Goal: Information Seeking & Learning: Check status

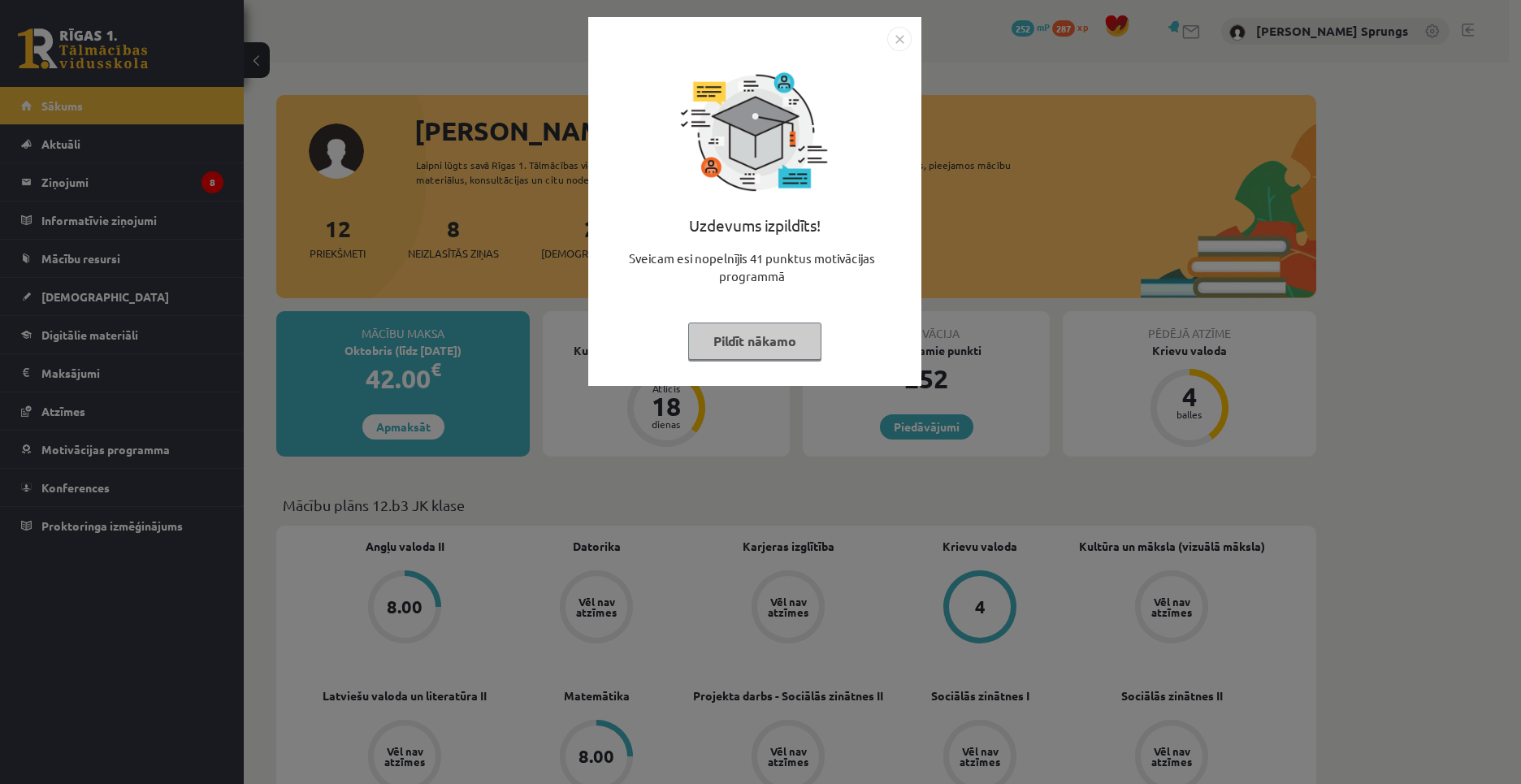
click at [904, 40] on img "Close" at bounding box center [900, 39] width 25 height 25
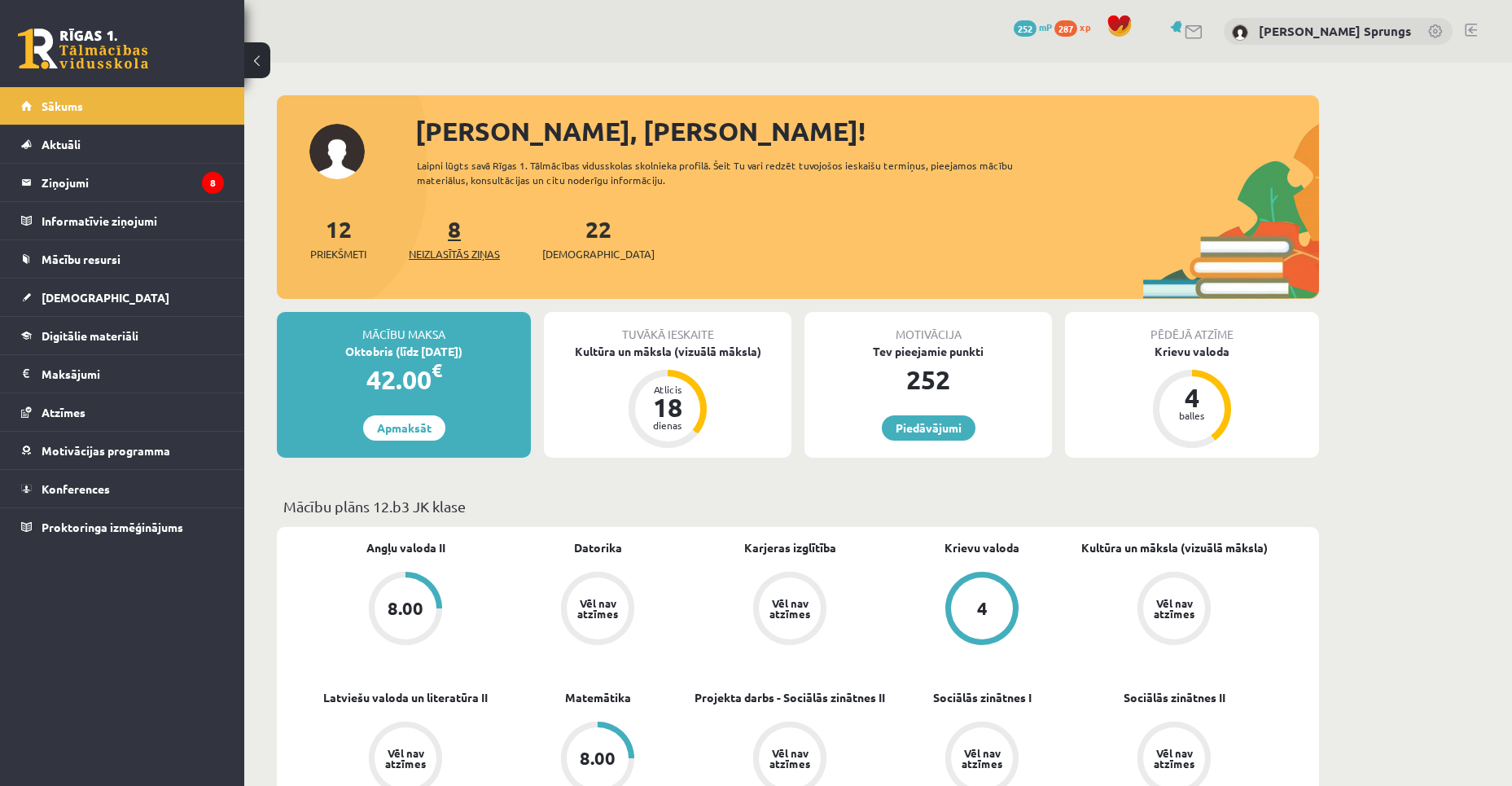
click at [462, 250] on span "Neizlasītās ziņas" at bounding box center [454, 254] width 91 height 16
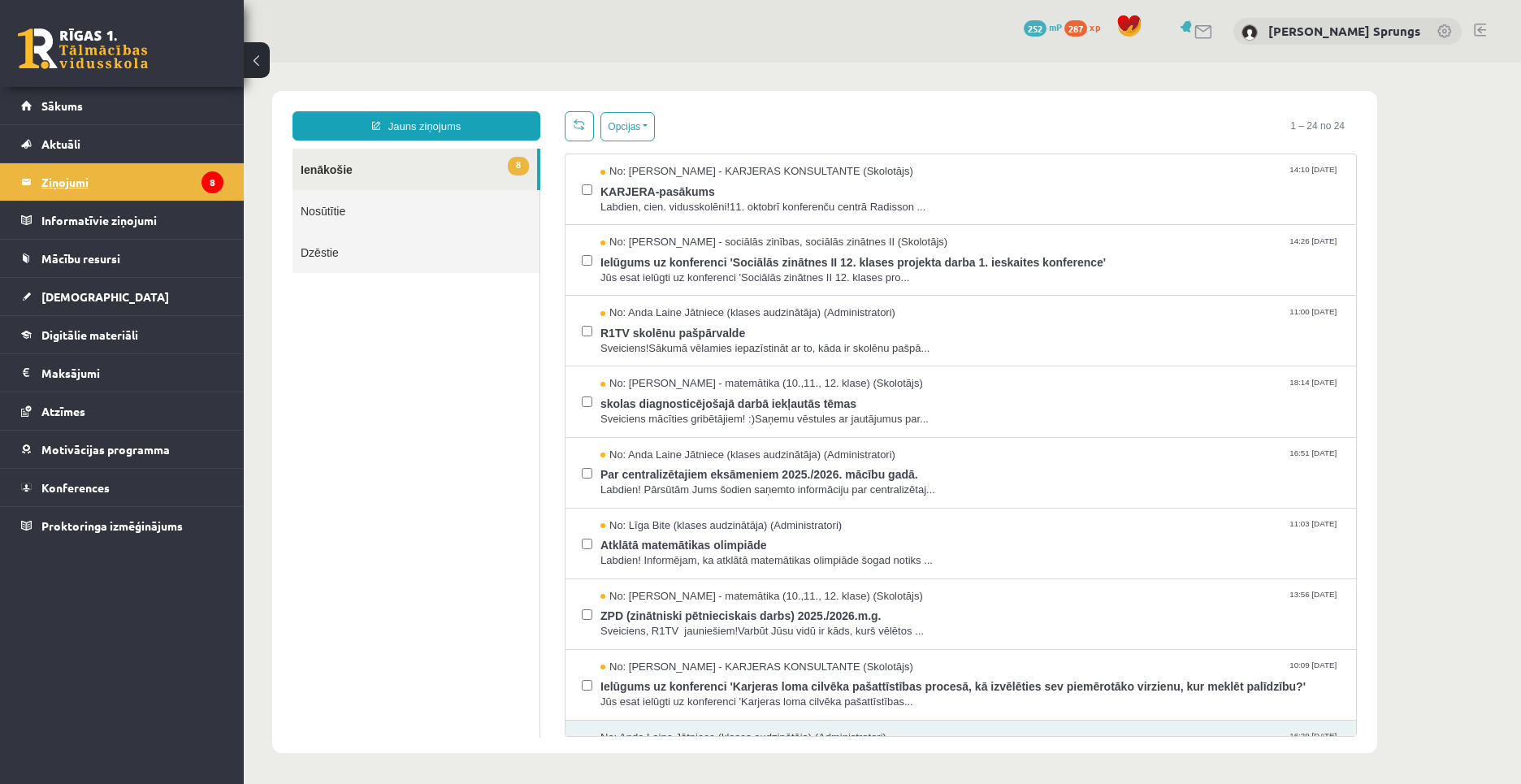
click at [109, 182] on legend "Ziņojumi 8" at bounding box center [133, 182] width 182 height 38
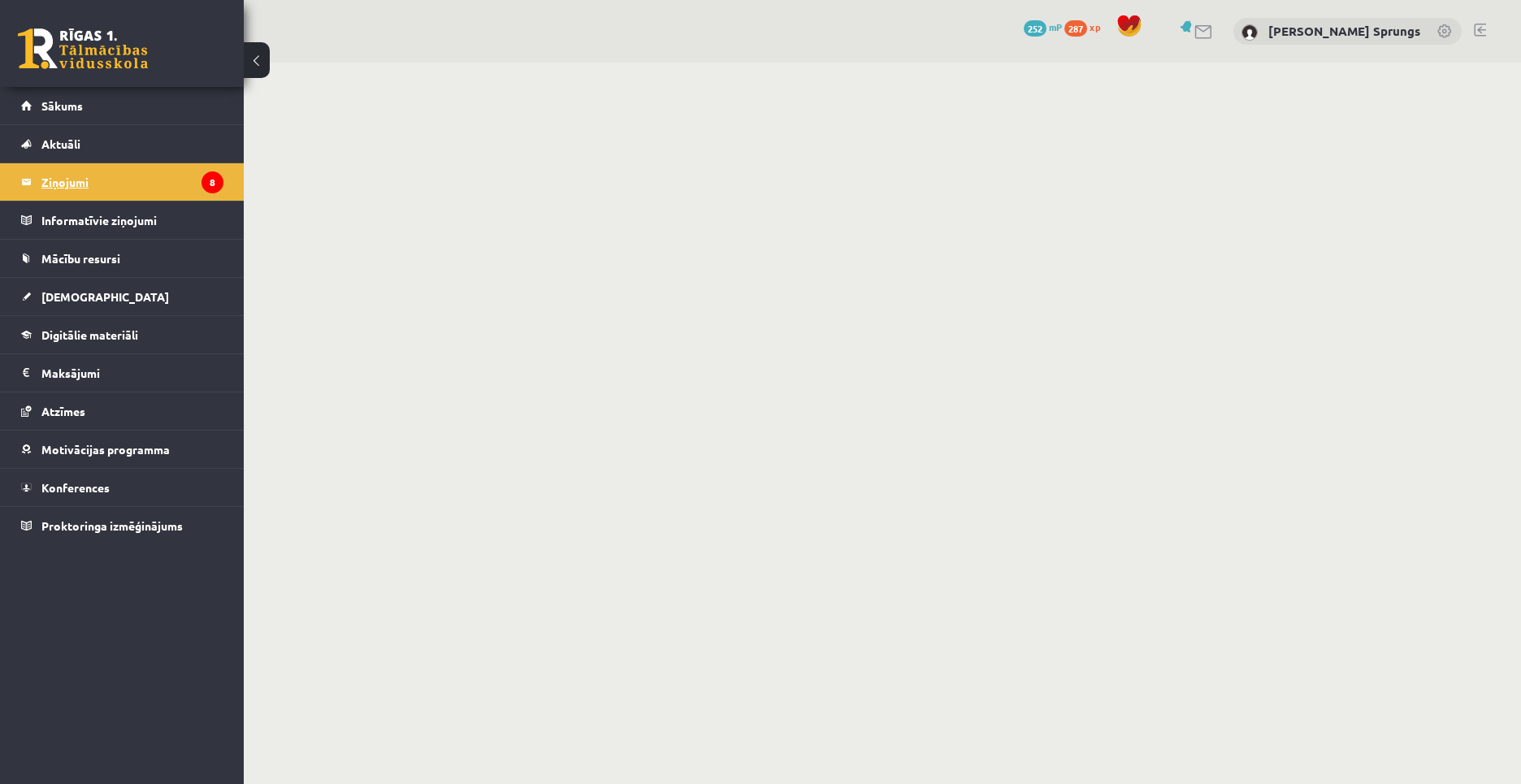
click at [61, 187] on legend "Ziņojumi 8" at bounding box center [133, 182] width 182 height 38
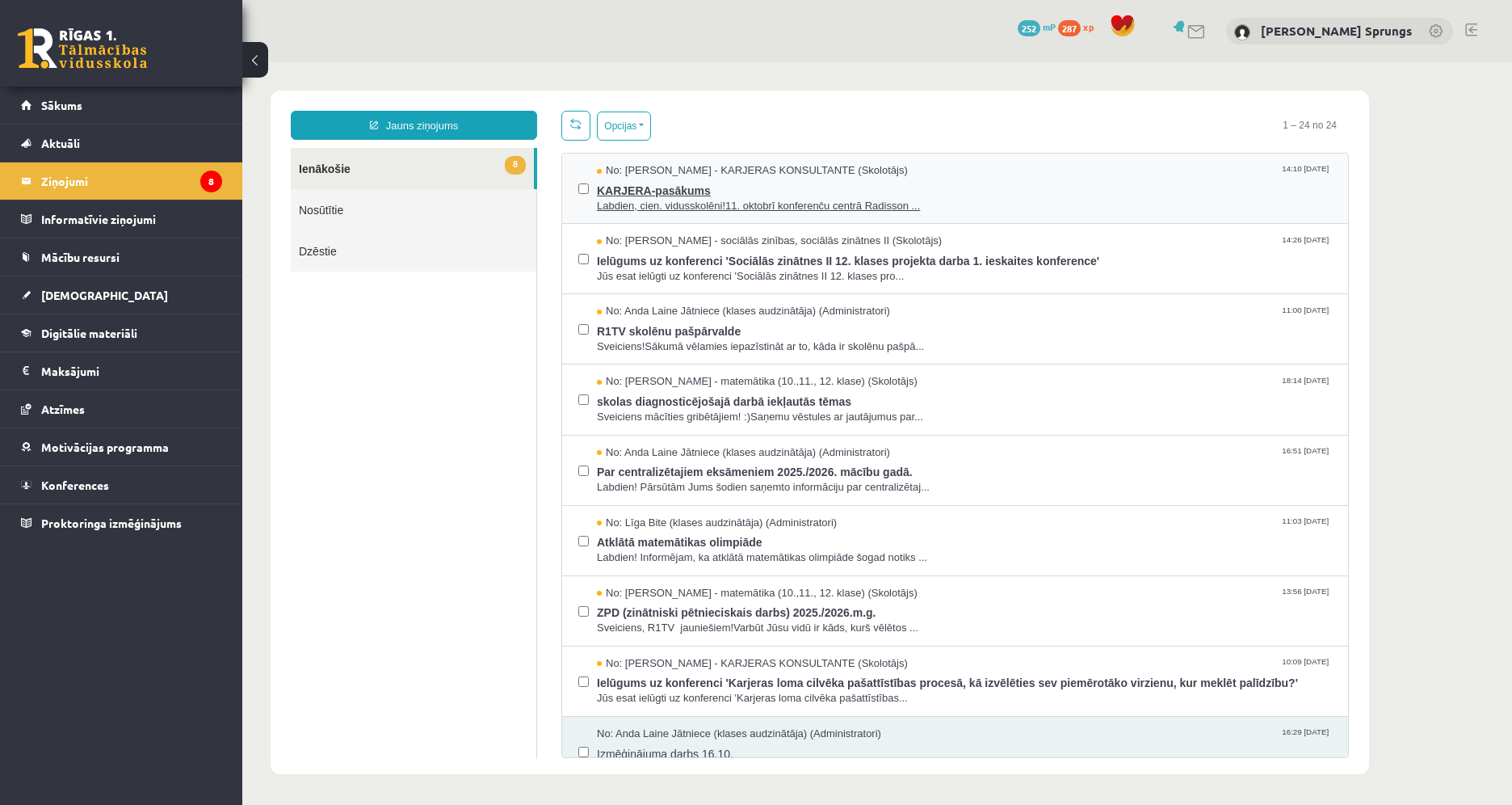
click at [686, 201] on span "Labdien, cien. vidusskolēni!11. oktobrī konferenču centrā Radisson ..." at bounding box center [964, 206] width 735 height 15
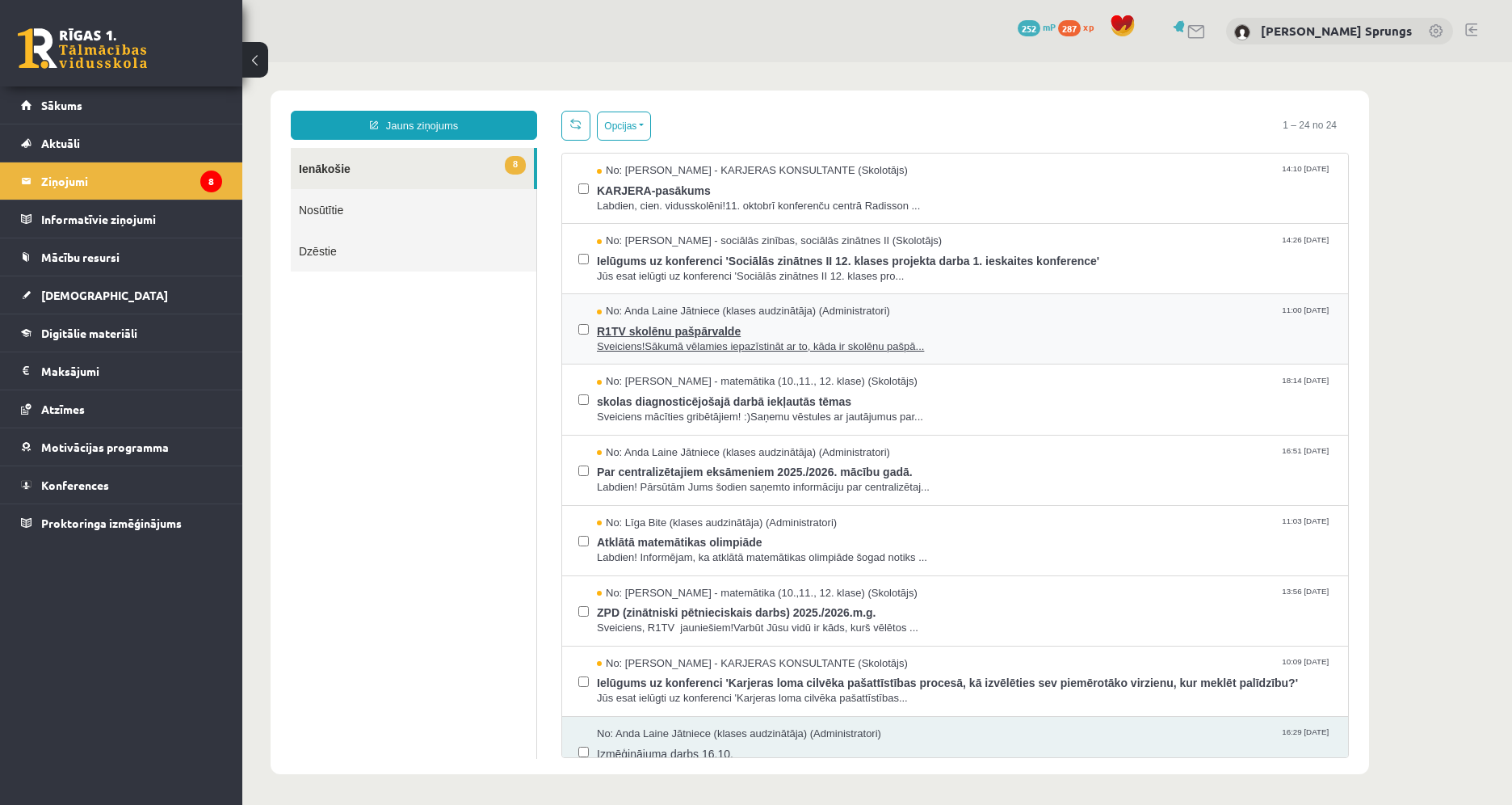
click at [684, 330] on span "R1TV skolēnu pašpārvalde" at bounding box center [964, 329] width 735 height 20
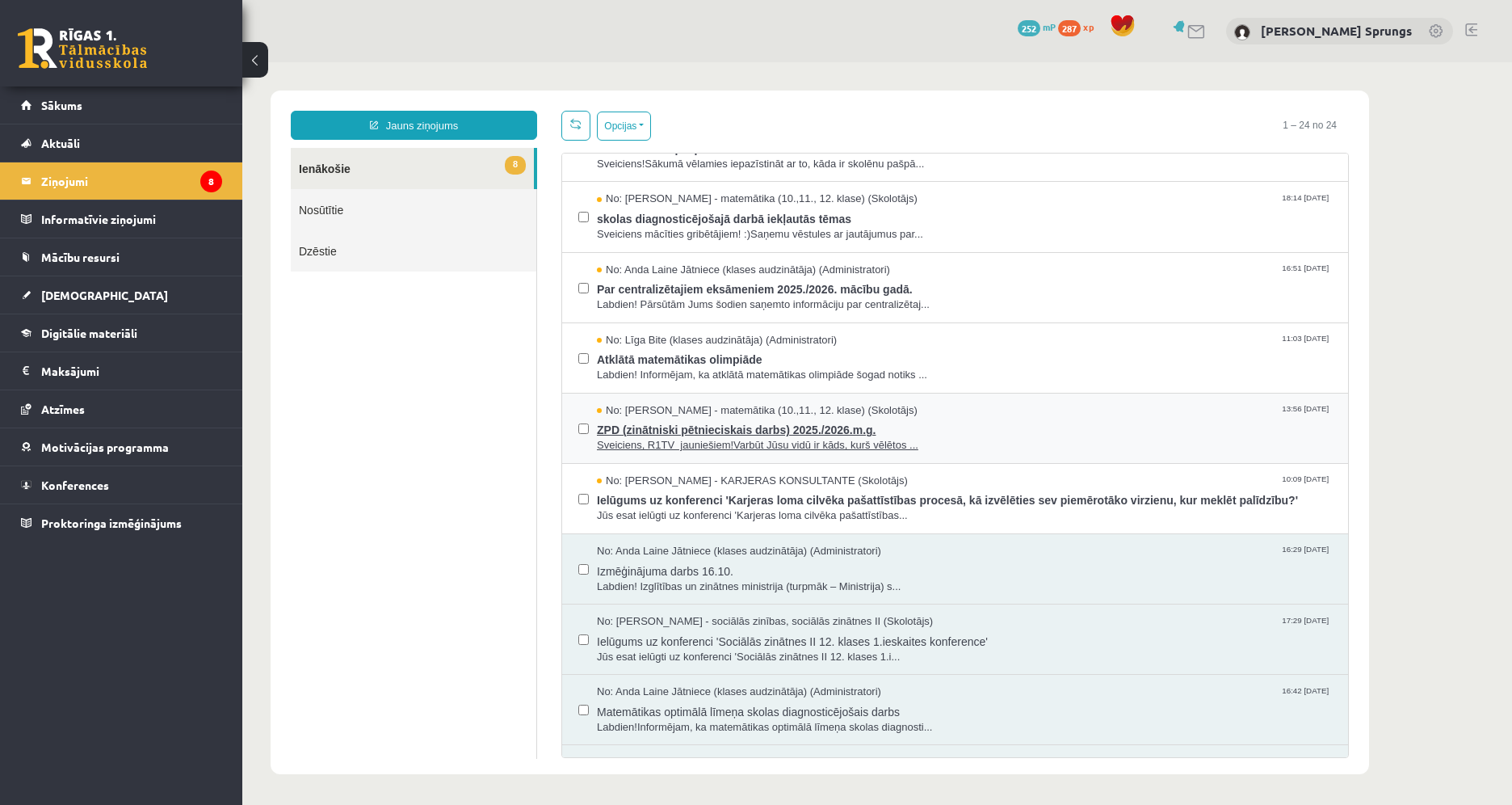
scroll to position [243, 0]
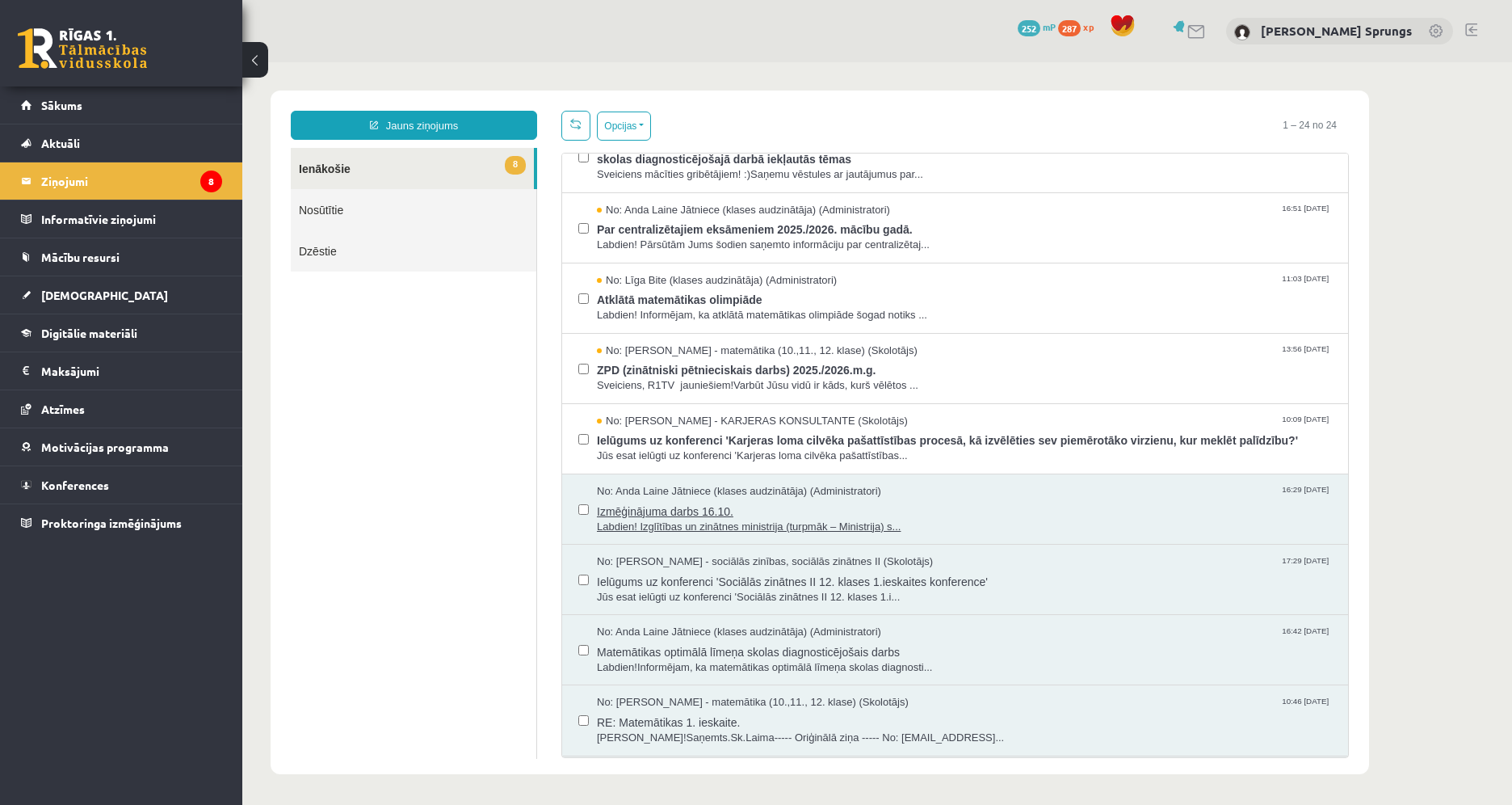
click at [674, 513] on span "Izmēģinājuma darbs 16.10." at bounding box center [964, 509] width 735 height 20
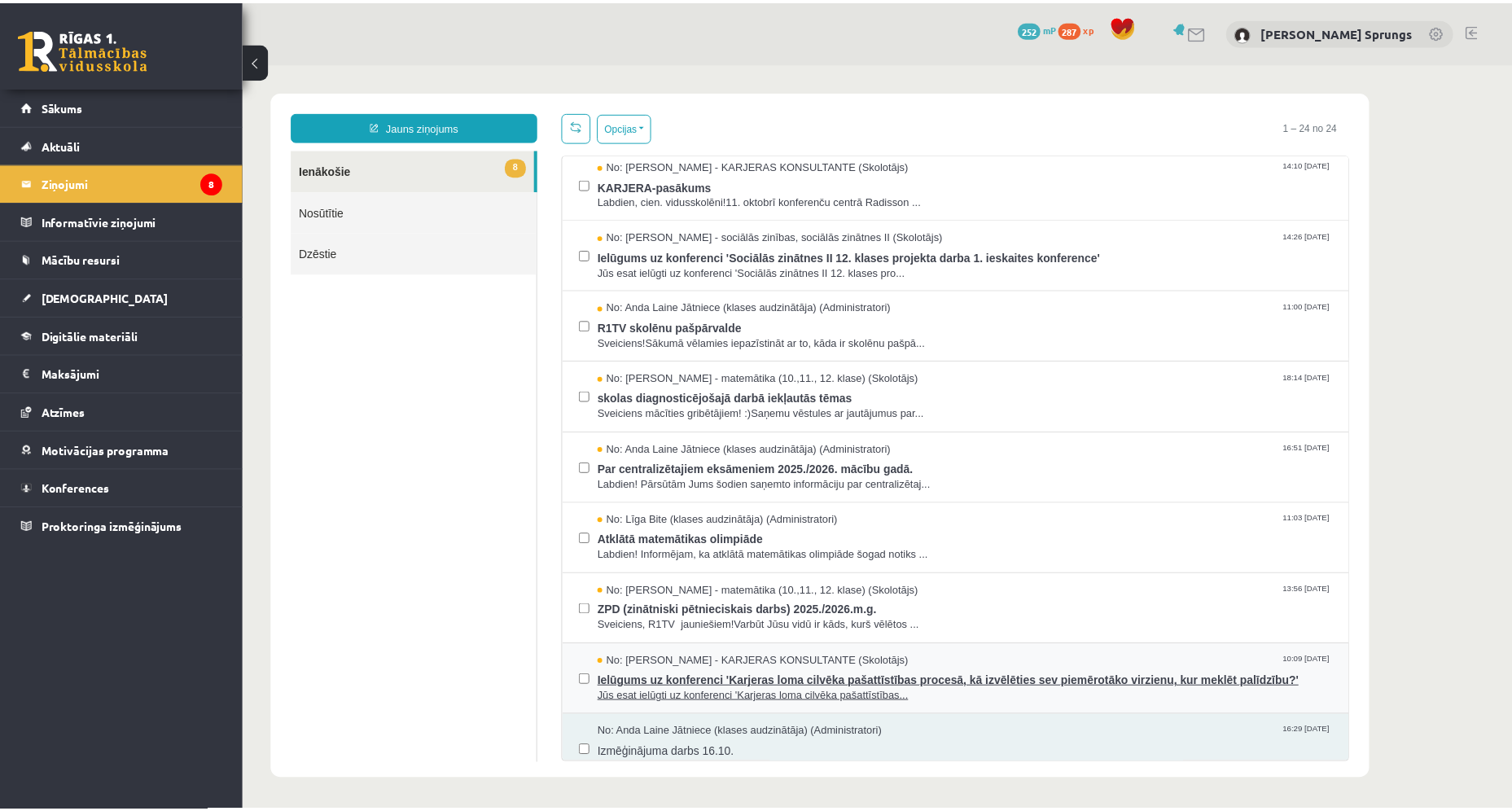
scroll to position [0, 0]
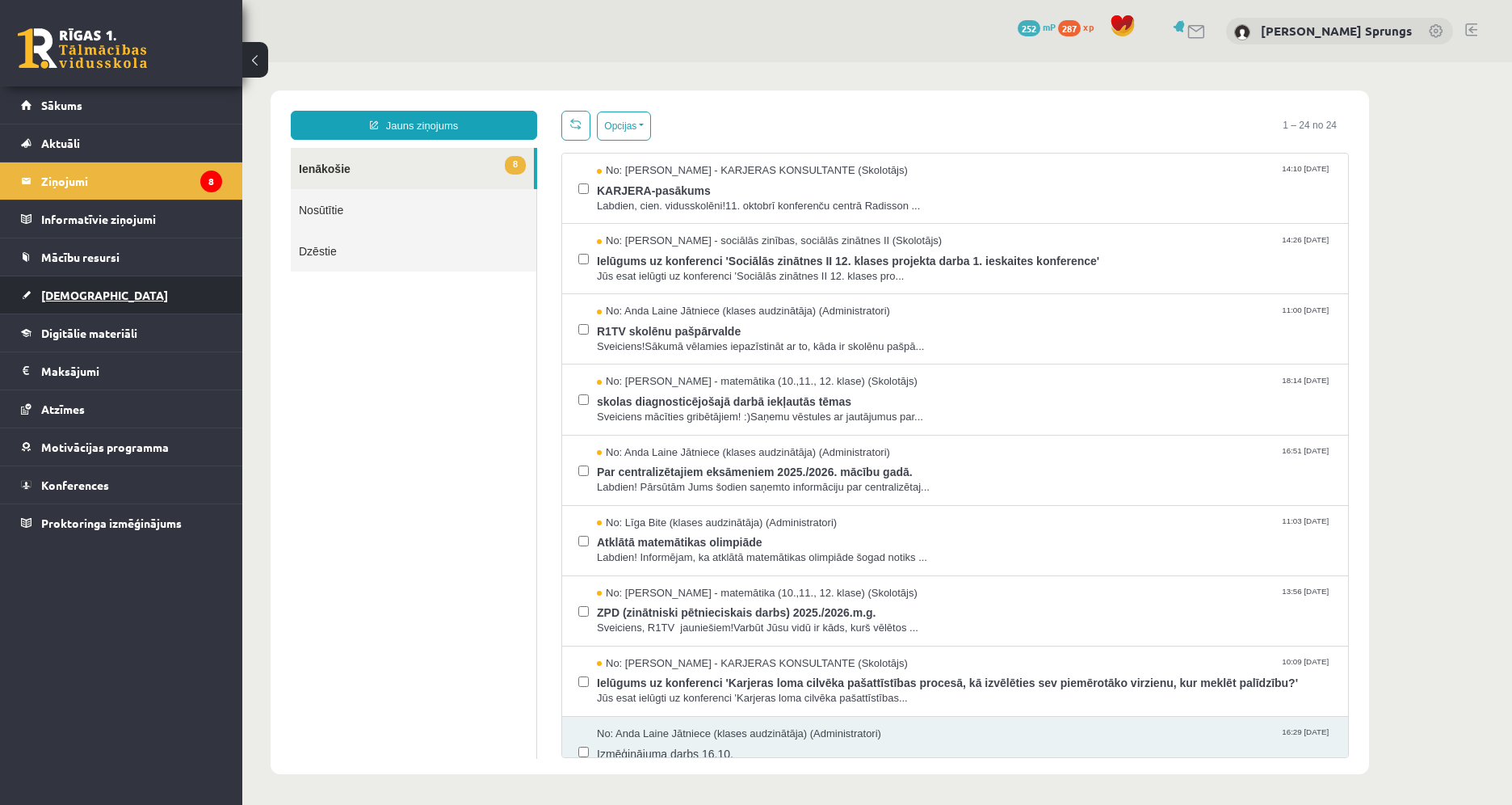
click at [80, 294] on span "[DEMOGRAPHIC_DATA]" at bounding box center [105, 295] width 127 height 15
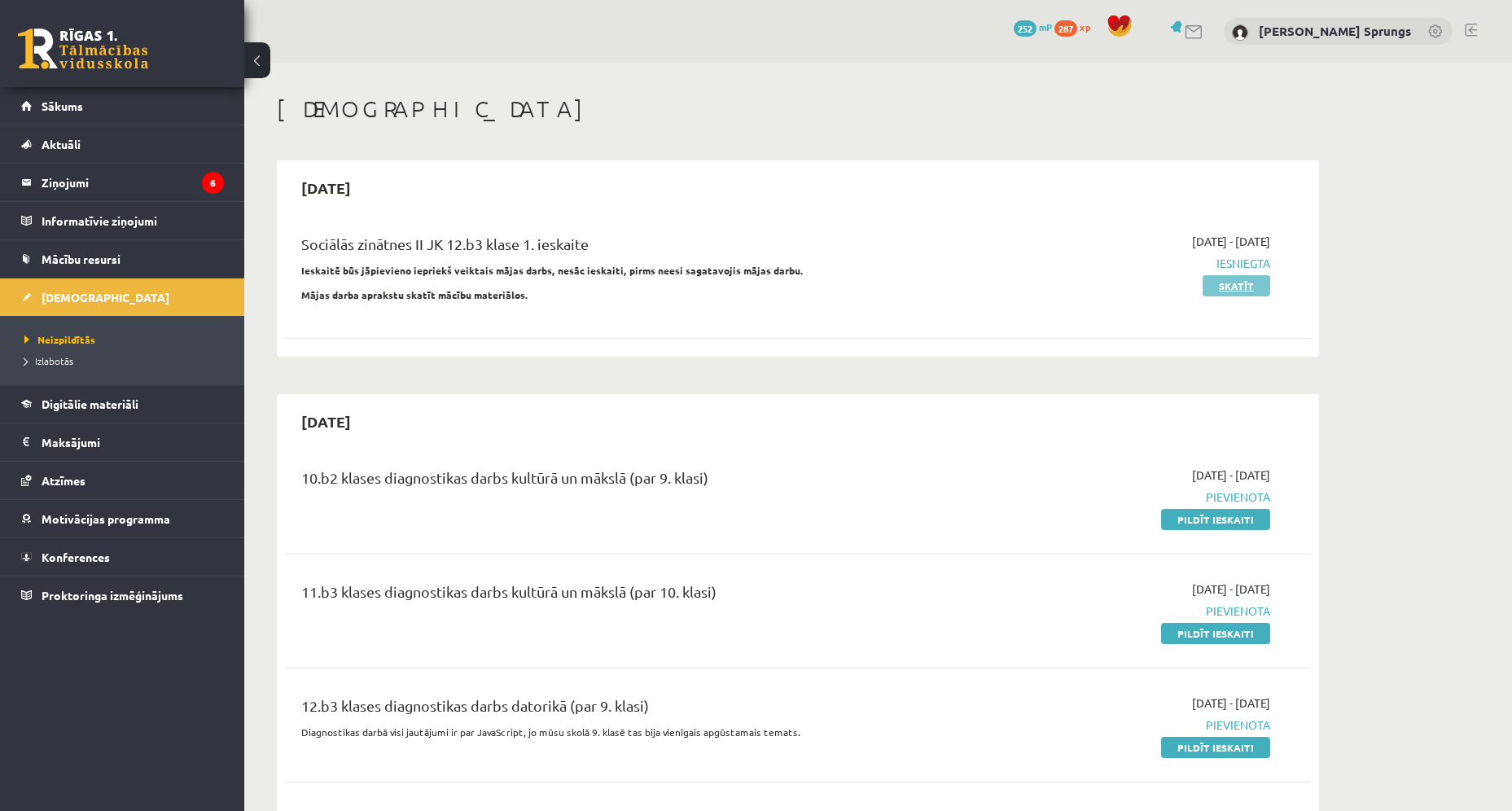
click at [1234, 284] on link "Skatīt" at bounding box center [1236, 285] width 67 height 21
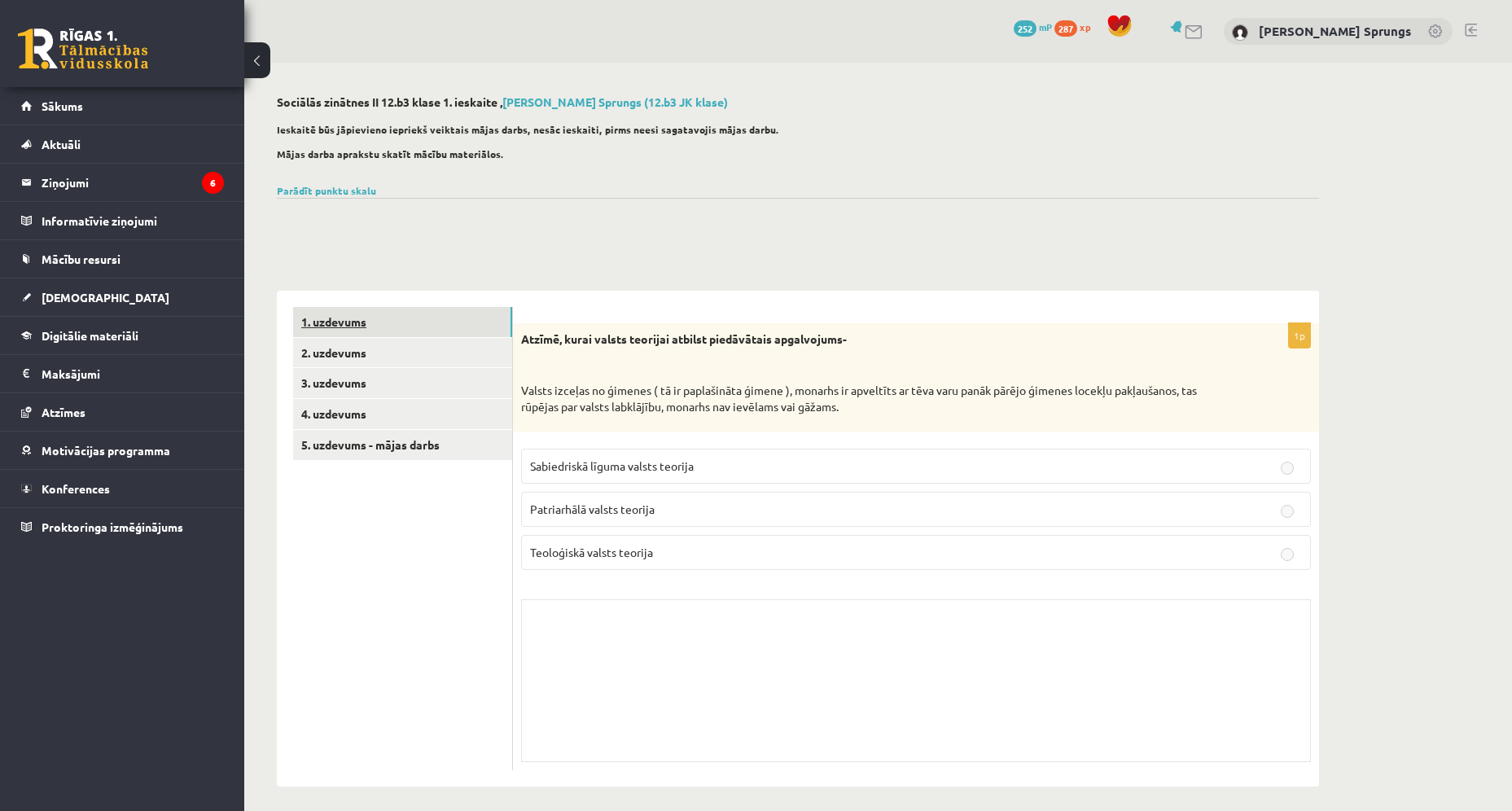
click at [374, 326] on link "1. uzdevums" at bounding box center [402, 321] width 219 height 30
click at [381, 345] on link "2. uzdevums" at bounding box center [402, 353] width 219 height 30
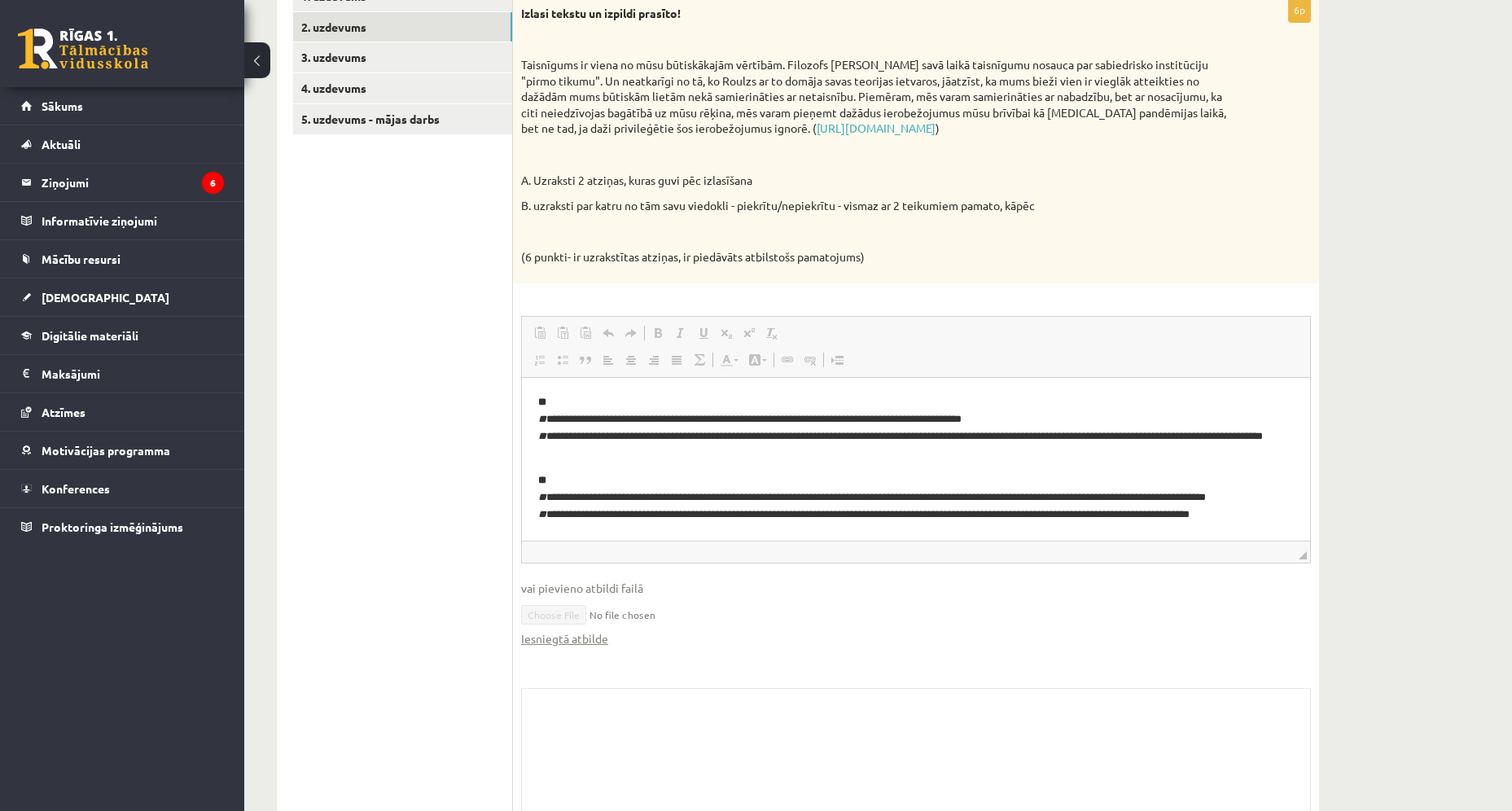
scroll to position [244, 0]
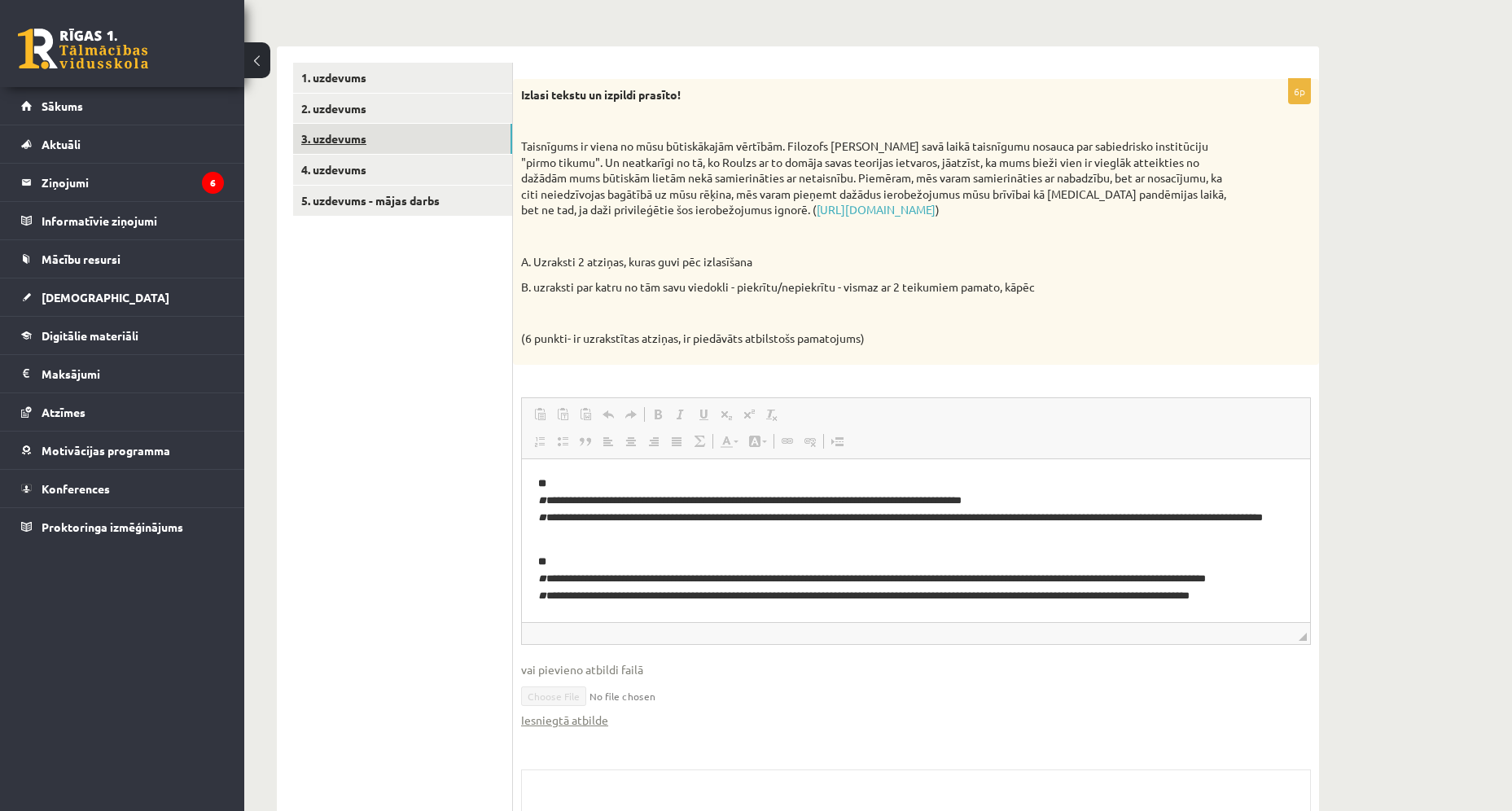
click at [355, 144] on link "3. uzdevums" at bounding box center [402, 139] width 219 height 30
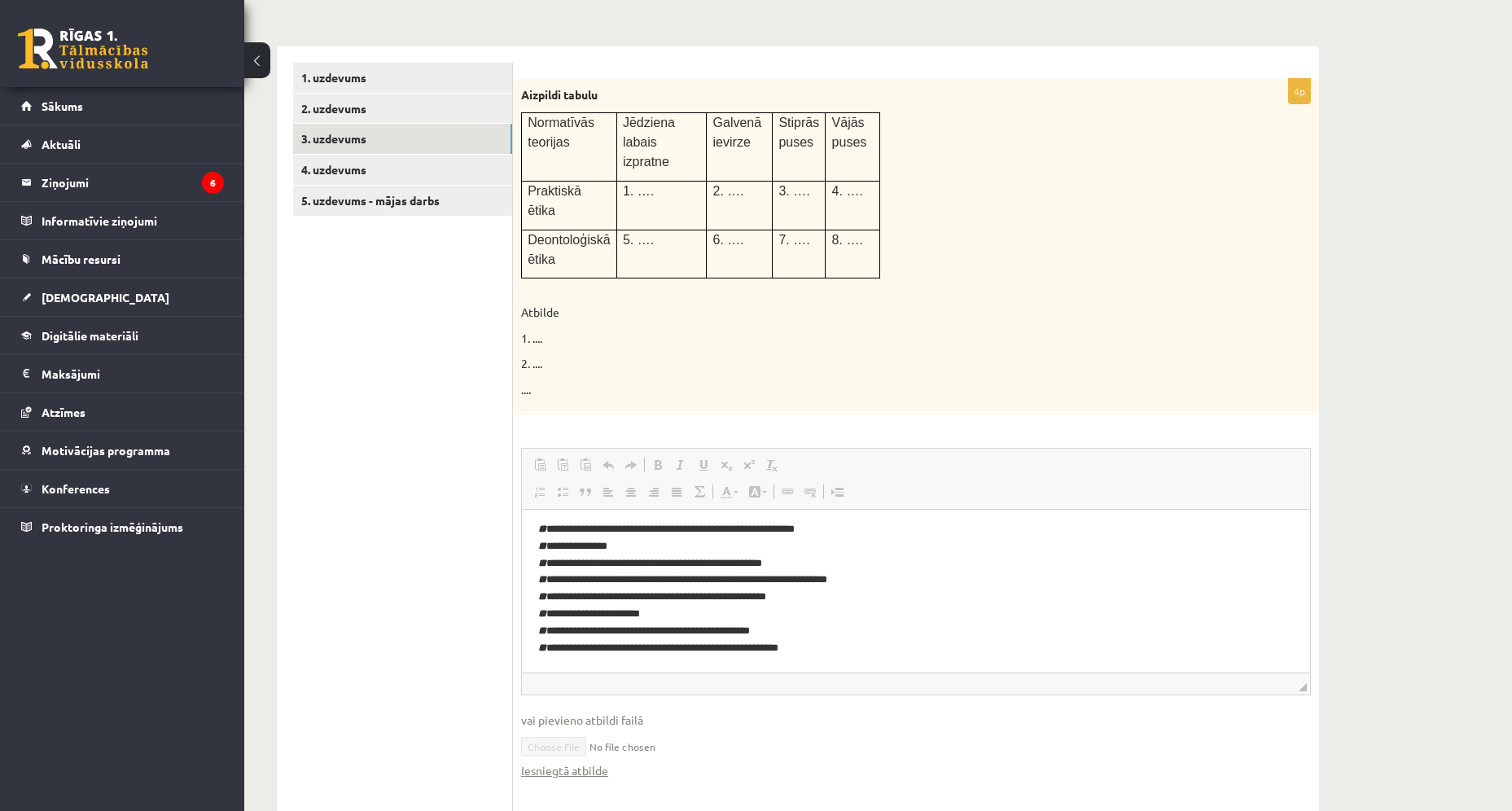
scroll to position [0, 0]
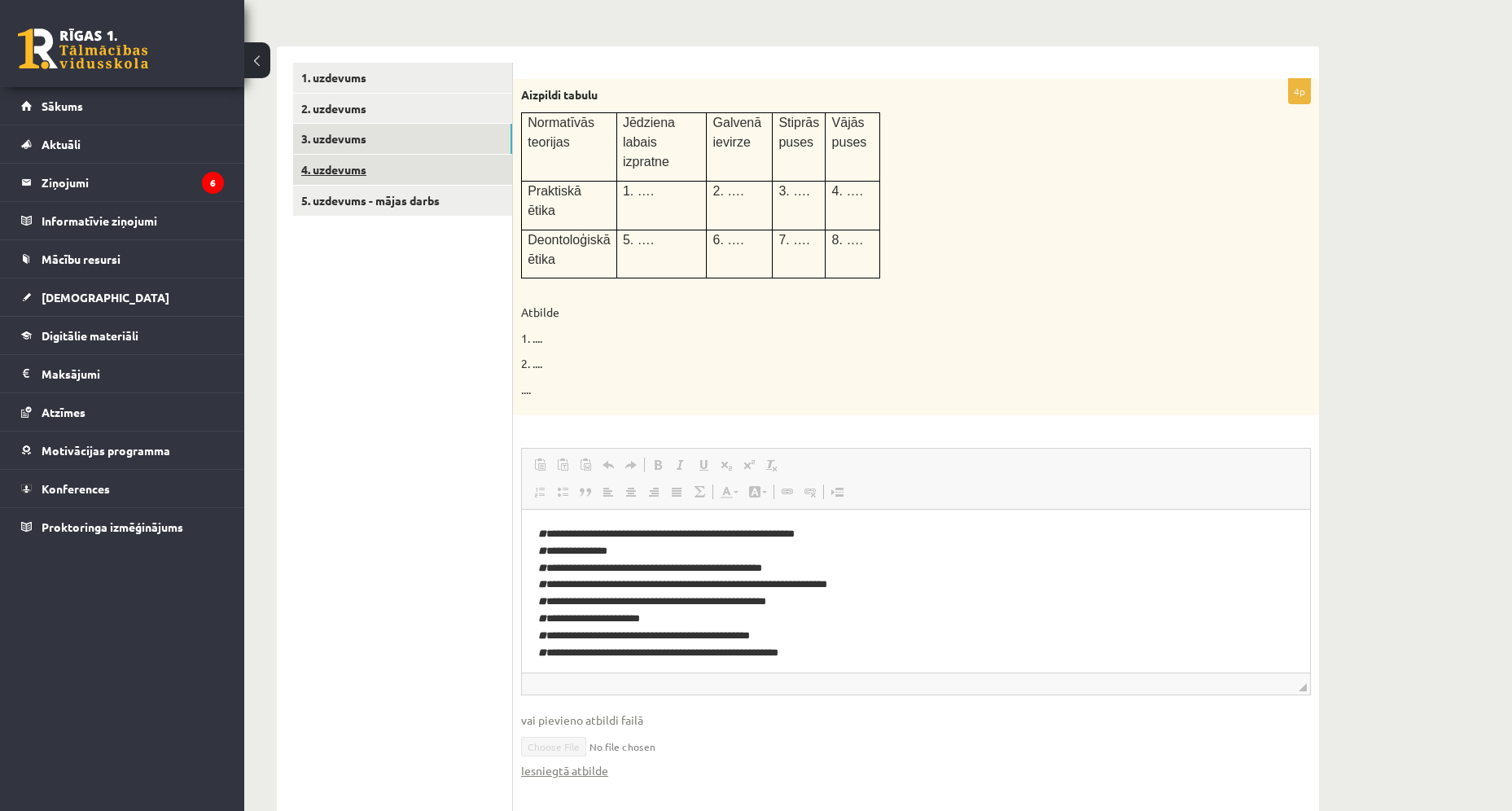
click at [368, 167] on link "4. uzdevums" at bounding box center [402, 170] width 219 height 30
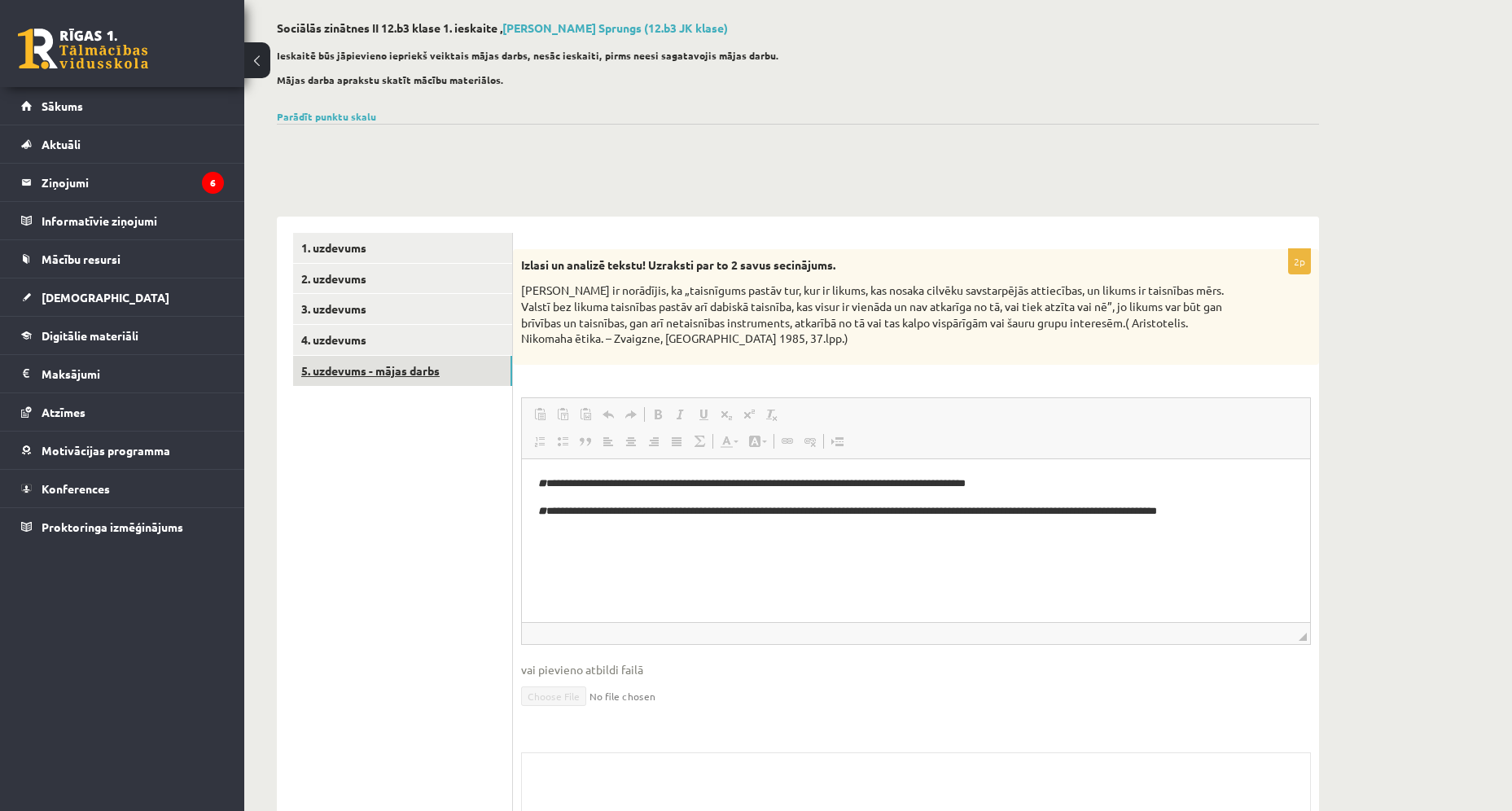
click at [361, 371] on link "5. uzdevums - mājas darbs" at bounding box center [402, 371] width 219 height 30
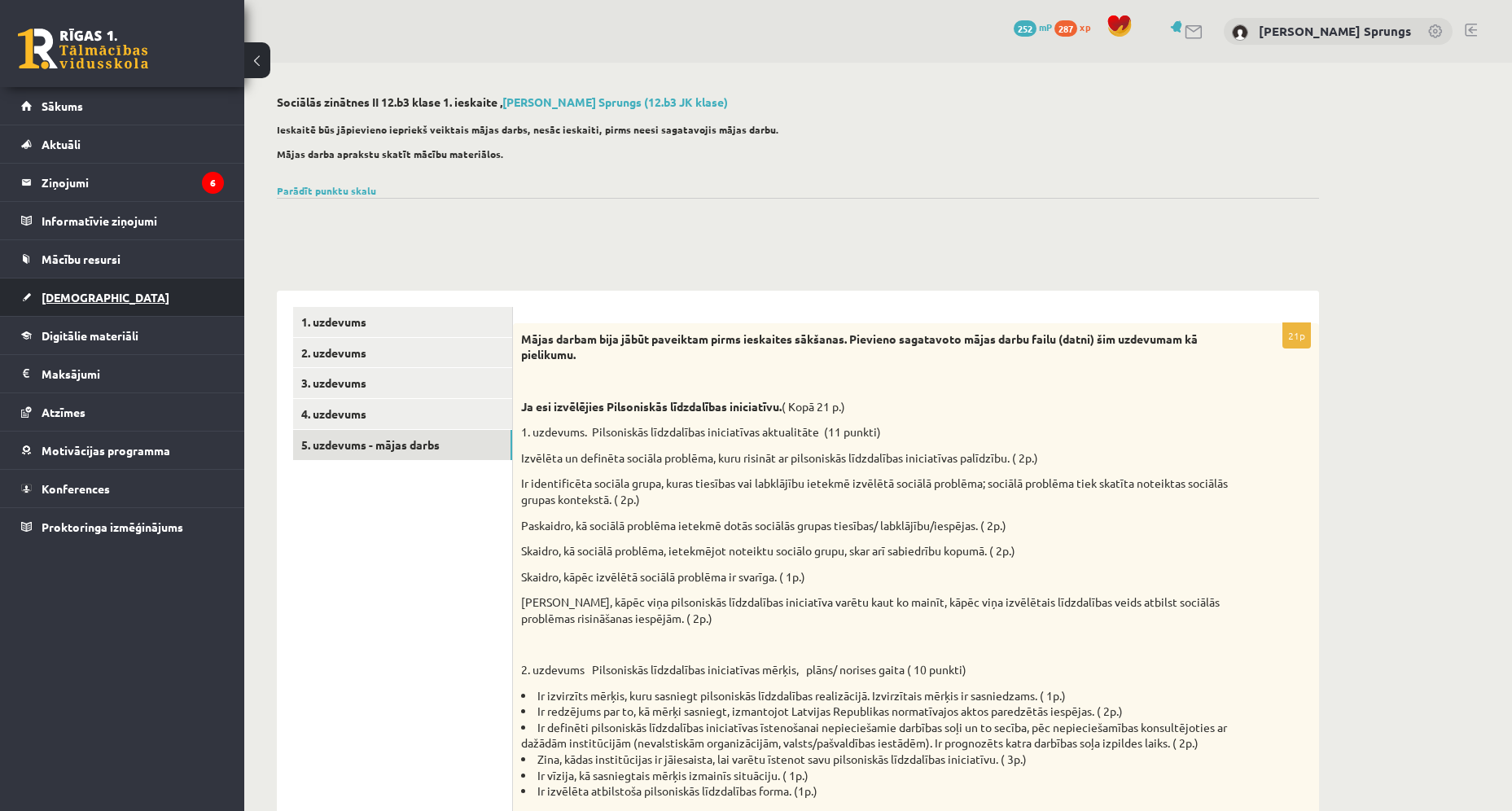
click at [79, 290] on span "[DEMOGRAPHIC_DATA]" at bounding box center [106, 297] width 128 height 15
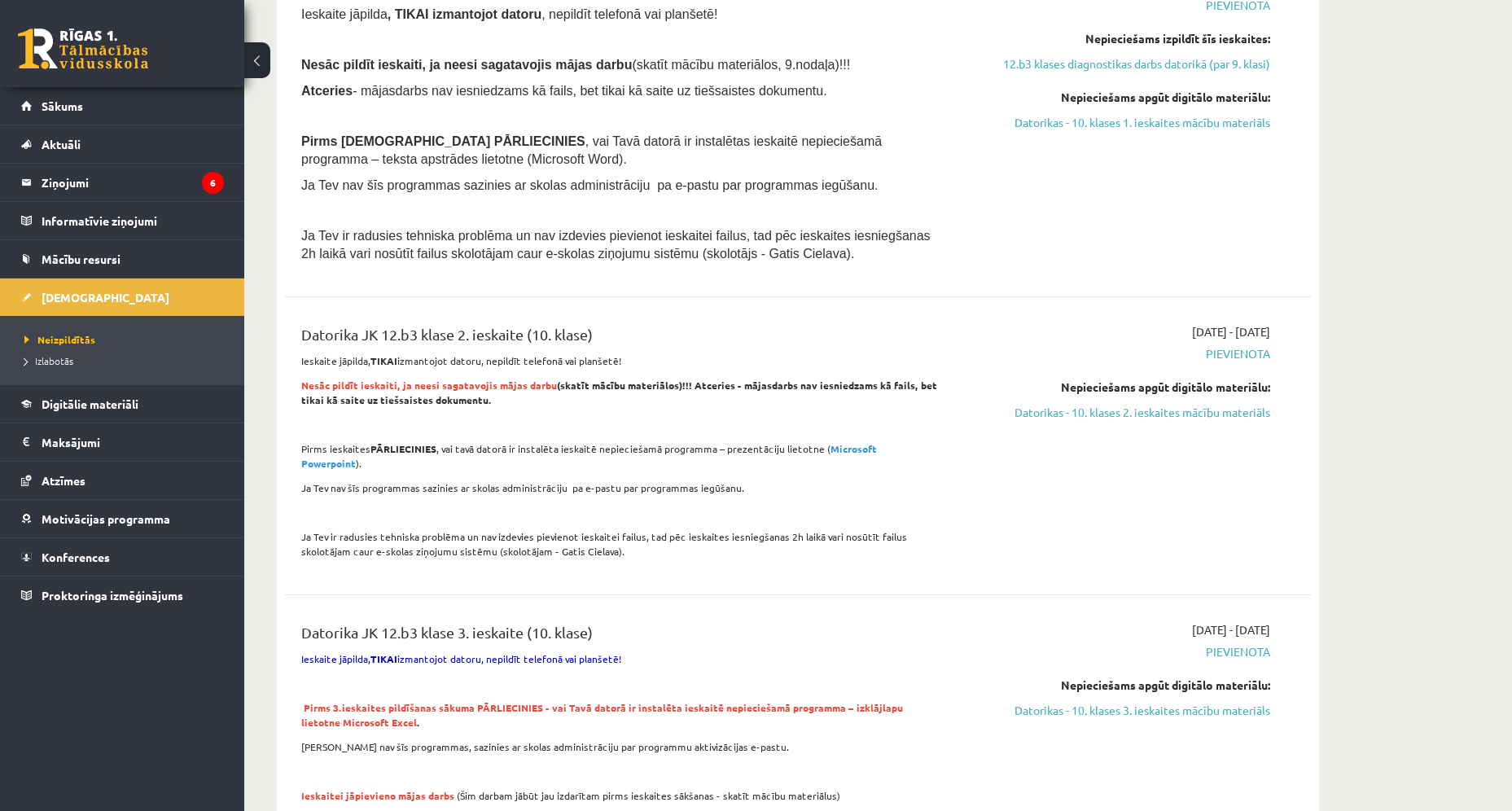
scroll to position [977, 0]
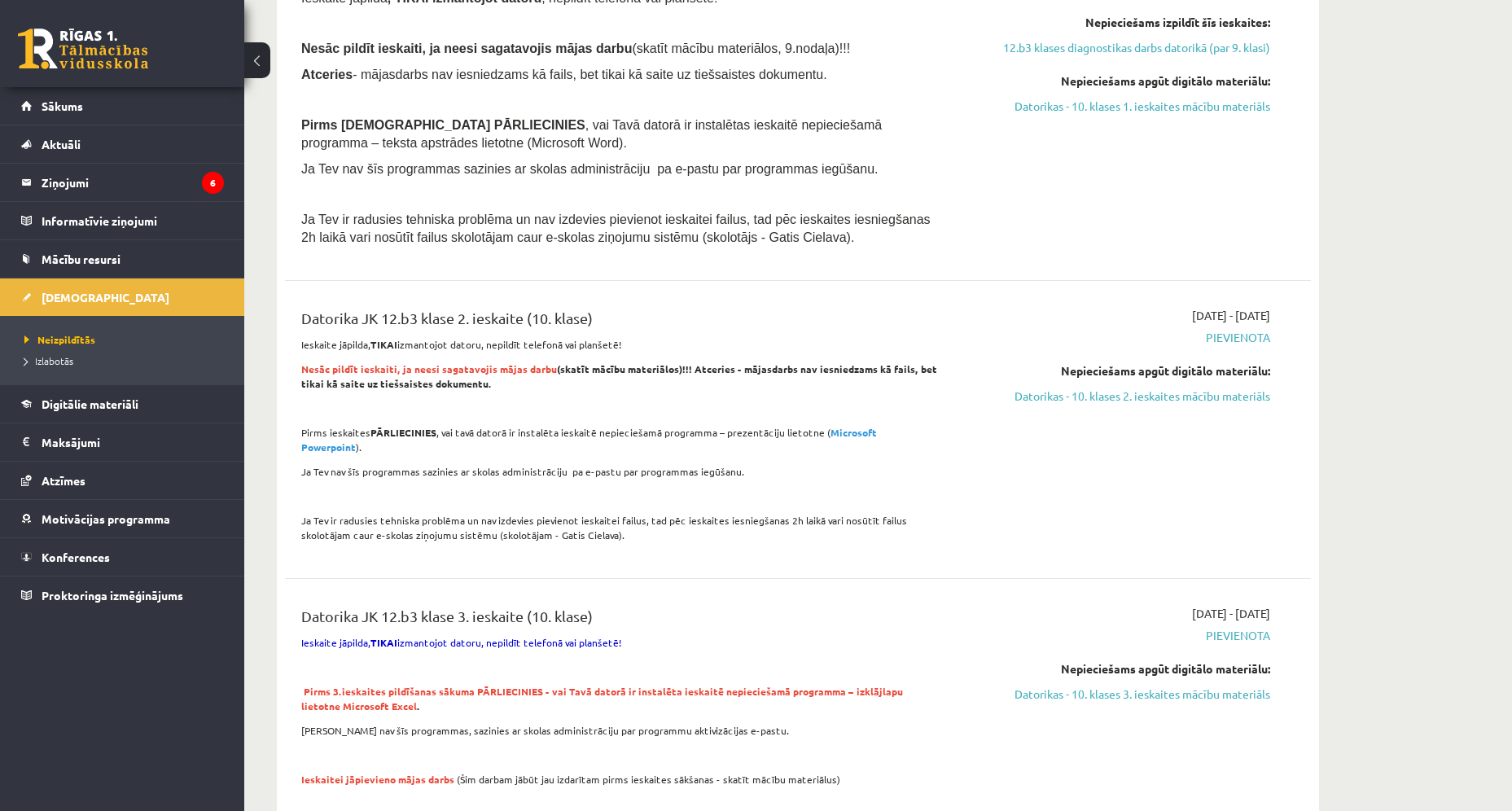
drag, startPoint x: 846, startPoint y: 432, endPoint x: 837, endPoint y: 434, distance: 9.2
click at [837, 434] on strong "Microsoft Powerpoint" at bounding box center [589, 440] width 576 height 28
click at [835, 435] on strong "Microsoft Powerpoint" at bounding box center [589, 440] width 576 height 28
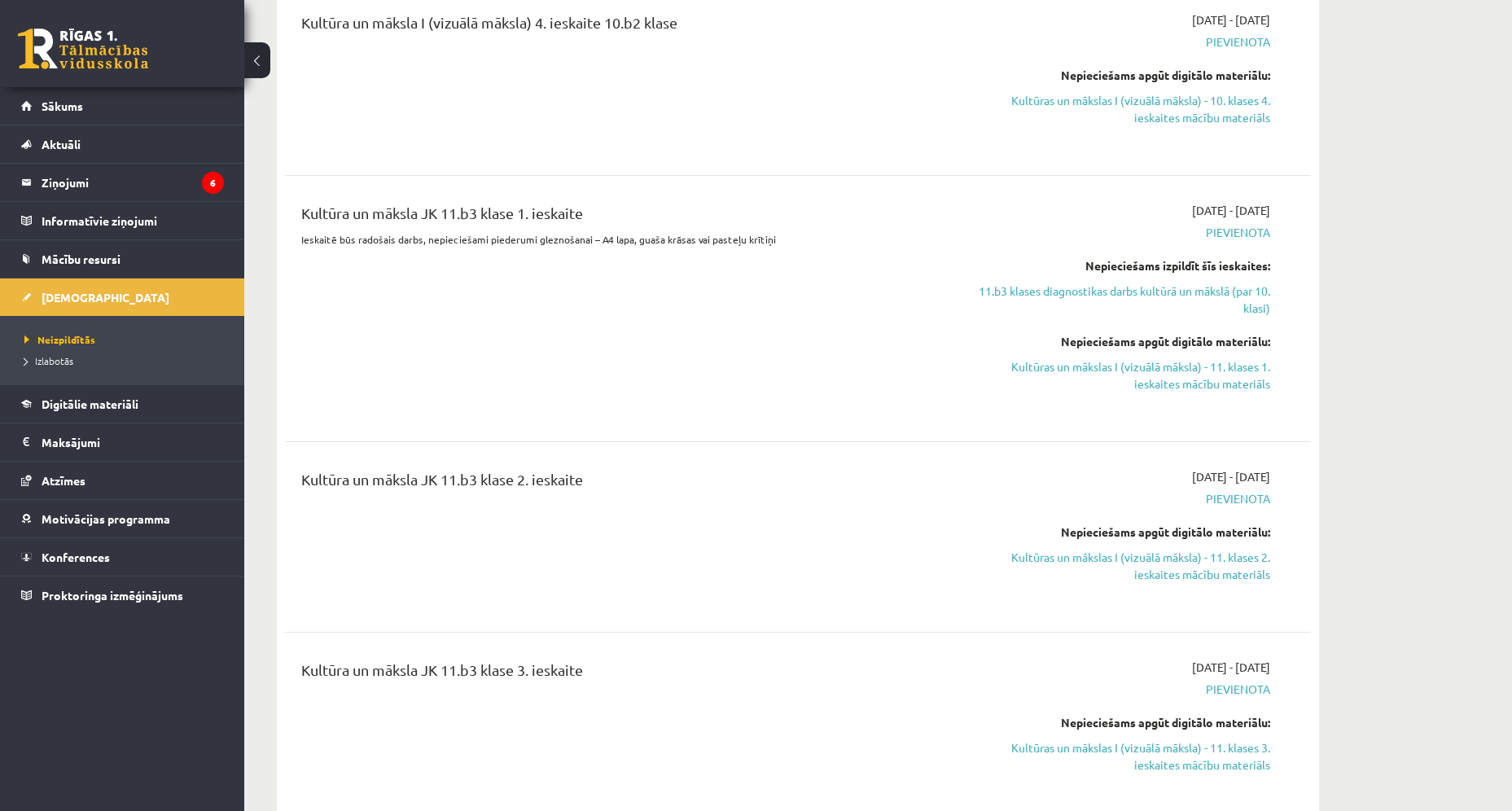
scroll to position [2882, 0]
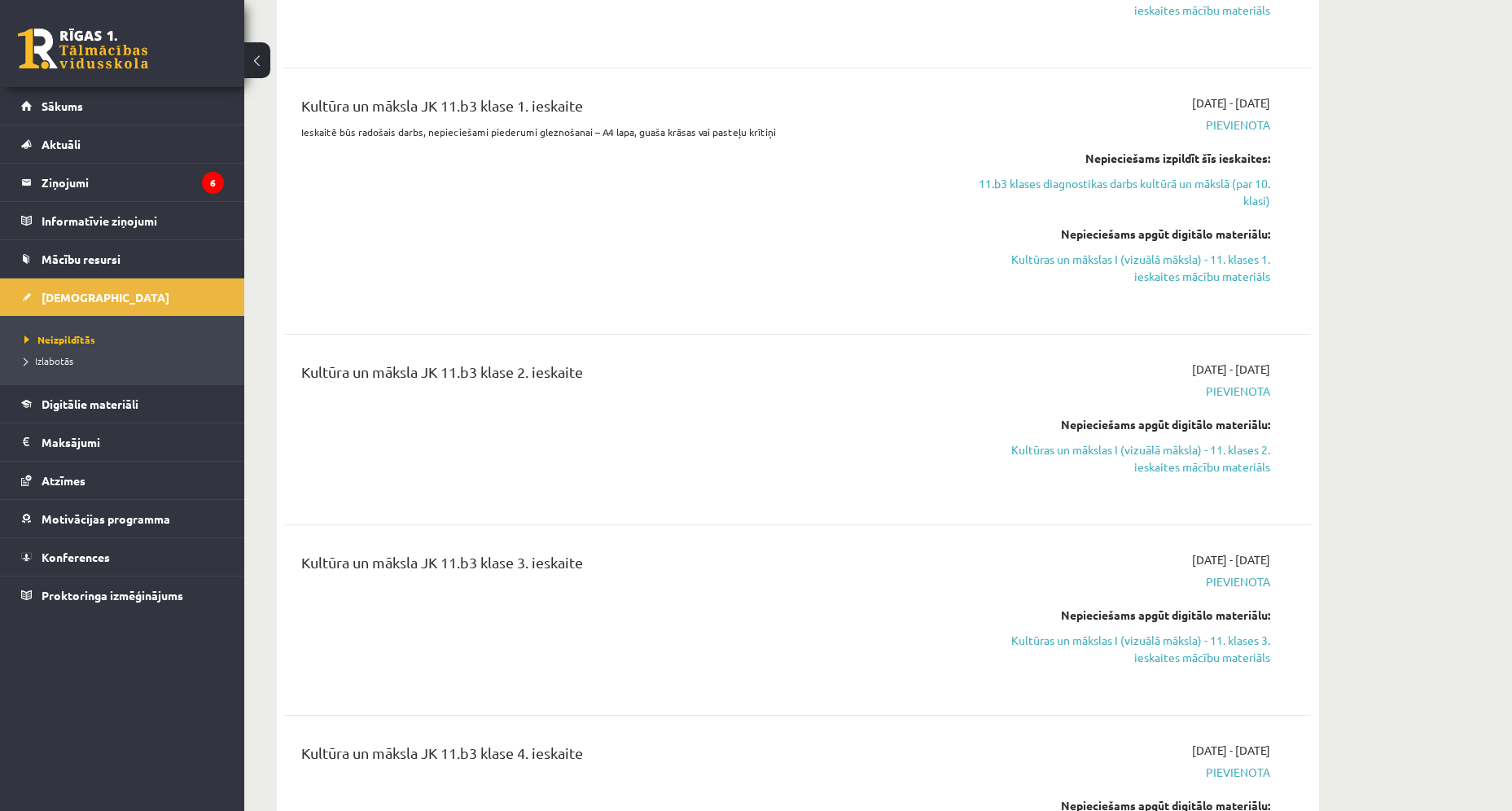
drag, startPoint x: 579, startPoint y: 522, endPoint x: 581, endPoint y: 598, distance: 76.0
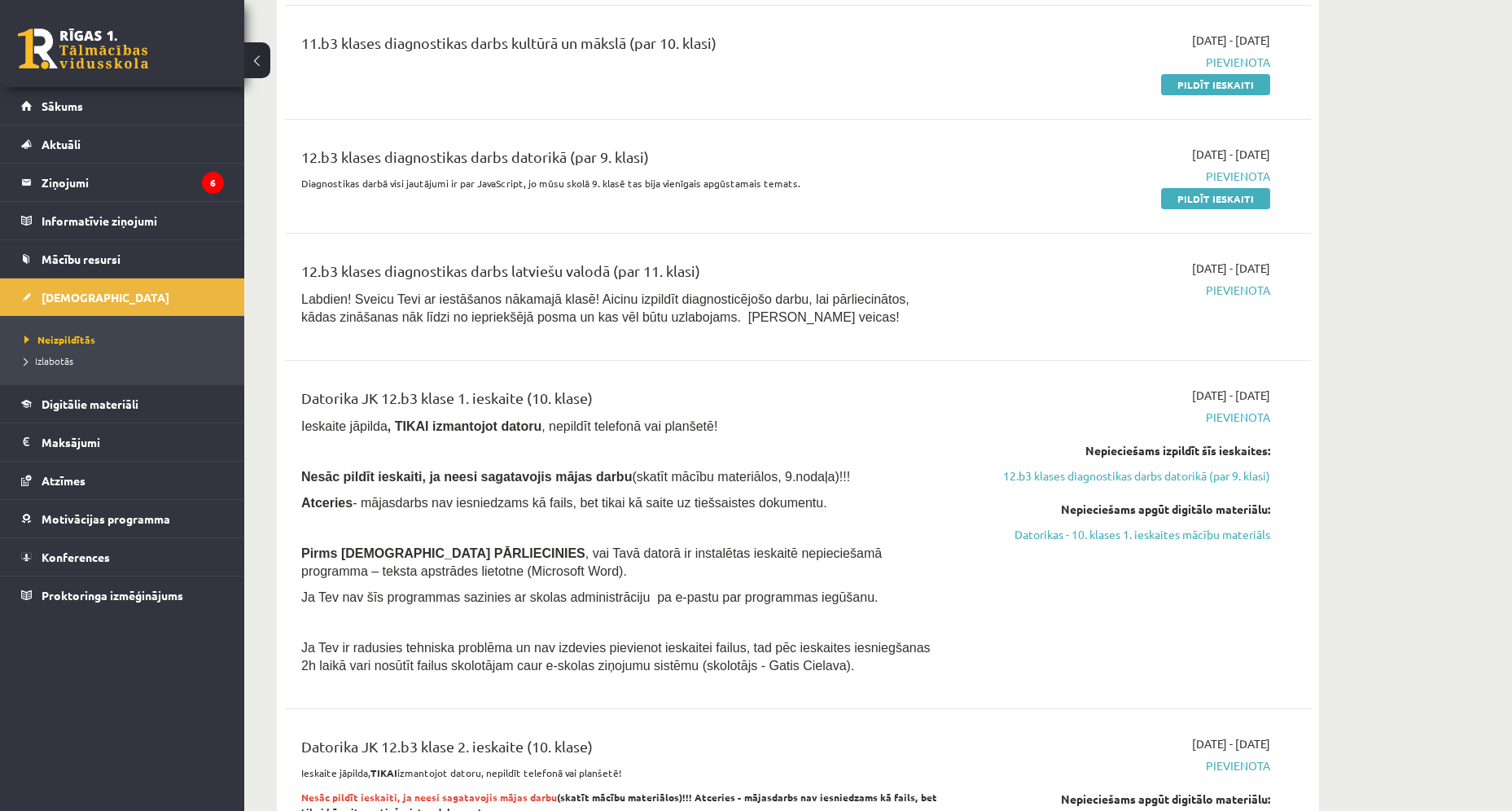
scroll to position [0, 0]
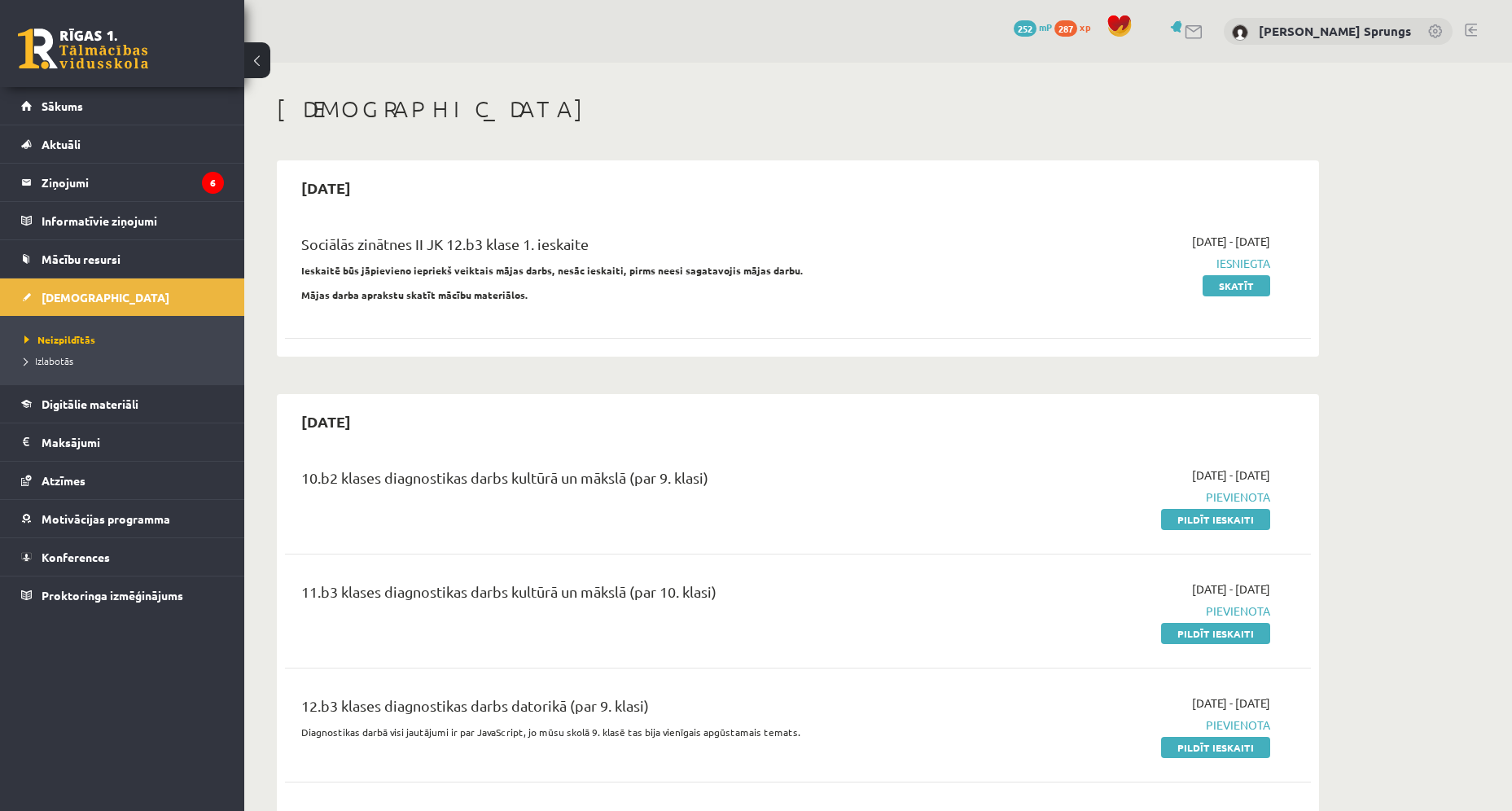
drag, startPoint x: 610, startPoint y: 502, endPoint x: 601, endPoint y: 408, distance: 94.4
click at [79, 105] on span "Sākums" at bounding box center [62, 106] width 42 height 15
